Goal: Task Accomplishment & Management: Manage account settings

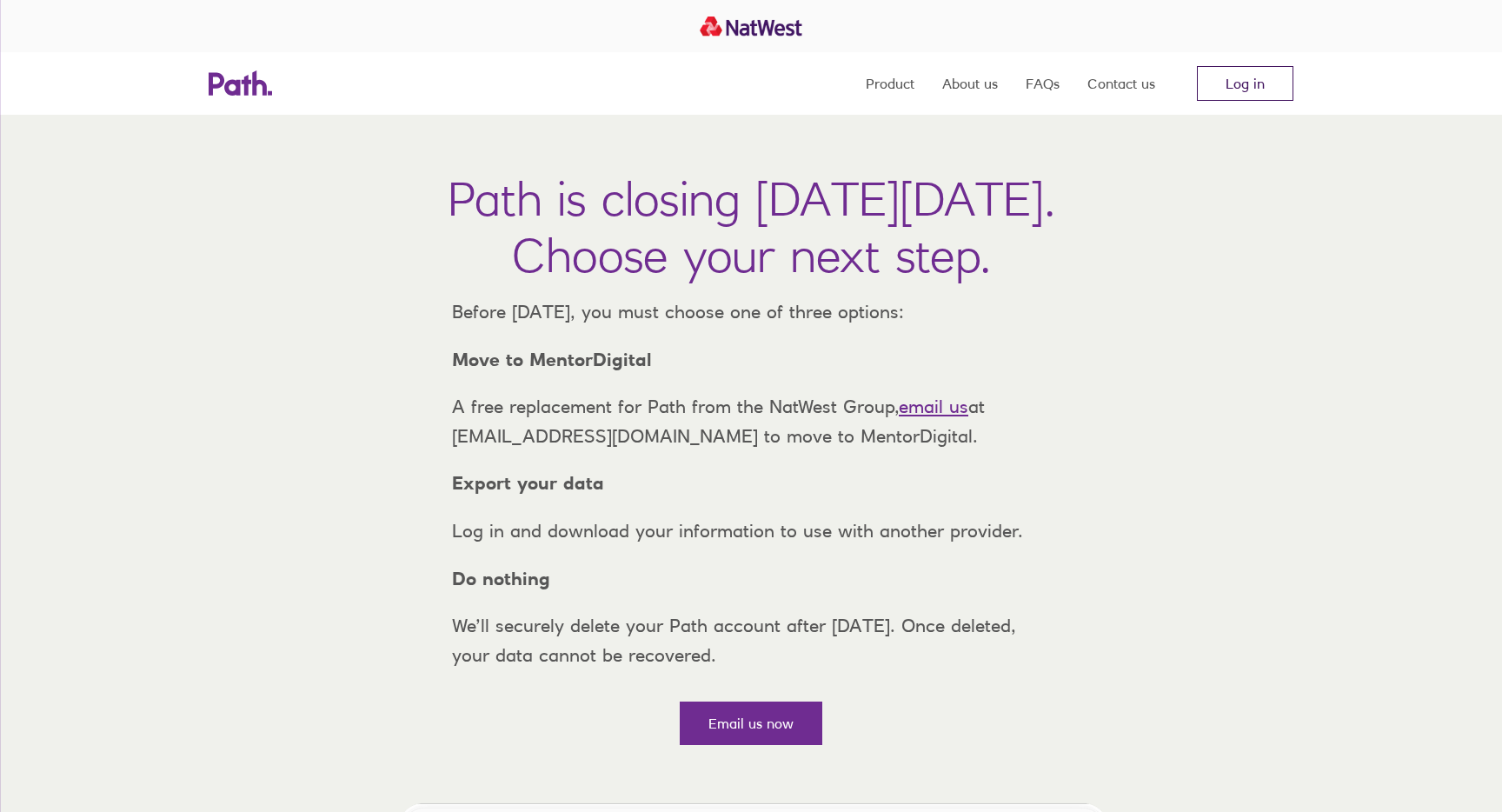
click at [1262, 79] on link "Log in" at bounding box center [1245, 83] width 97 height 35
click at [553, 242] on h1 "Path is closing on Thursday, 6 November 2025. Choose your next step." at bounding box center [752, 227] width 608 height 113
click at [605, 183] on h1 "Path is closing on Thursday, 6 November 2025. Choose your next step." at bounding box center [752, 227] width 608 height 113
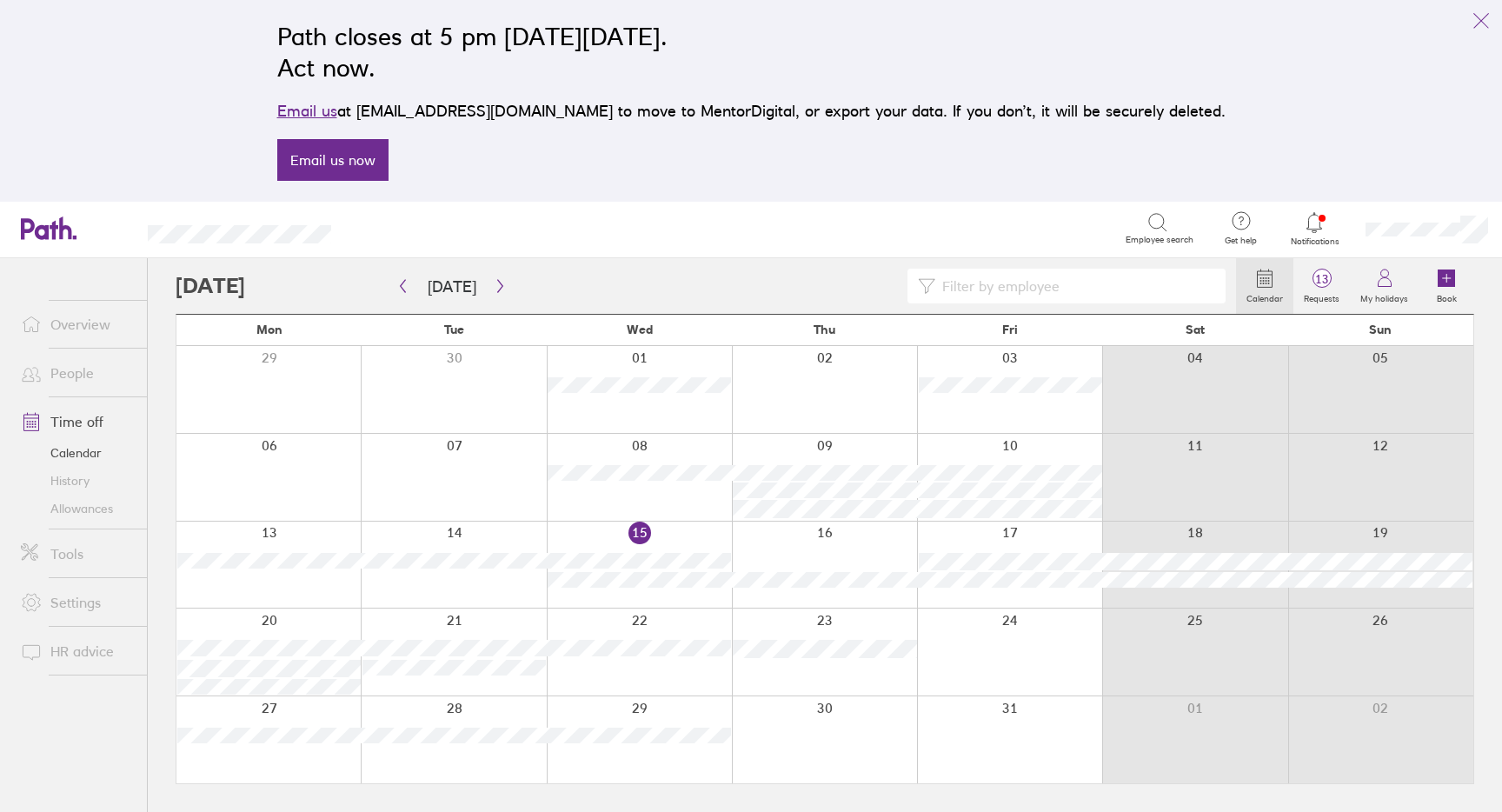
click at [447, 302] on div at bounding box center [706, 285] width 1061 height 35
click at [435, 286] on button "[DATE]" at bounding box center [452, 286] width 76 height 28
click at [497, 282] on icon "button" at bounding box center [500, 286] width 13 height 14
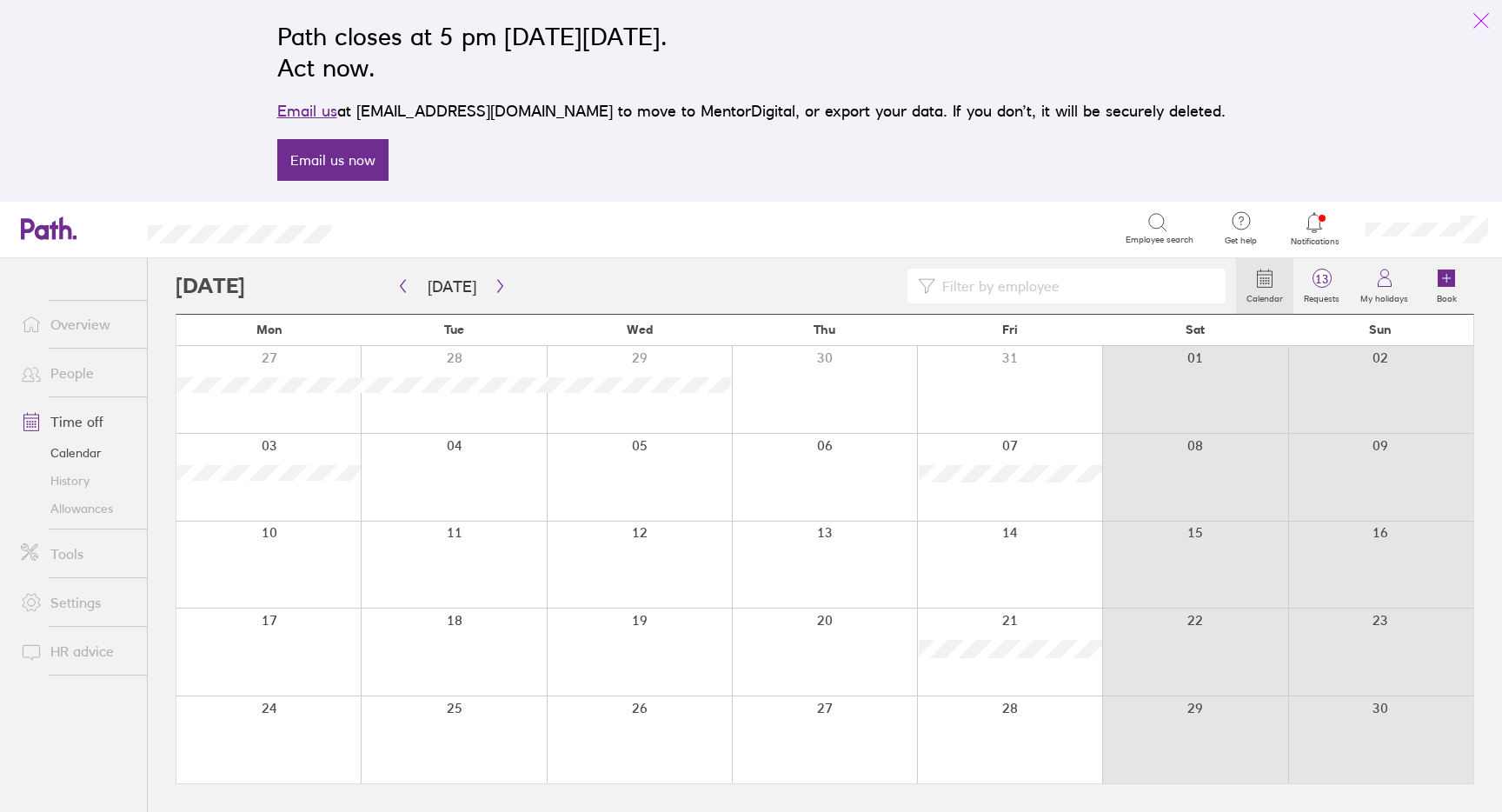
click at [1475, 24] on icon "link" at bounding box center [1482, 21] width 21 height 21
